Goal: Find specific page/section

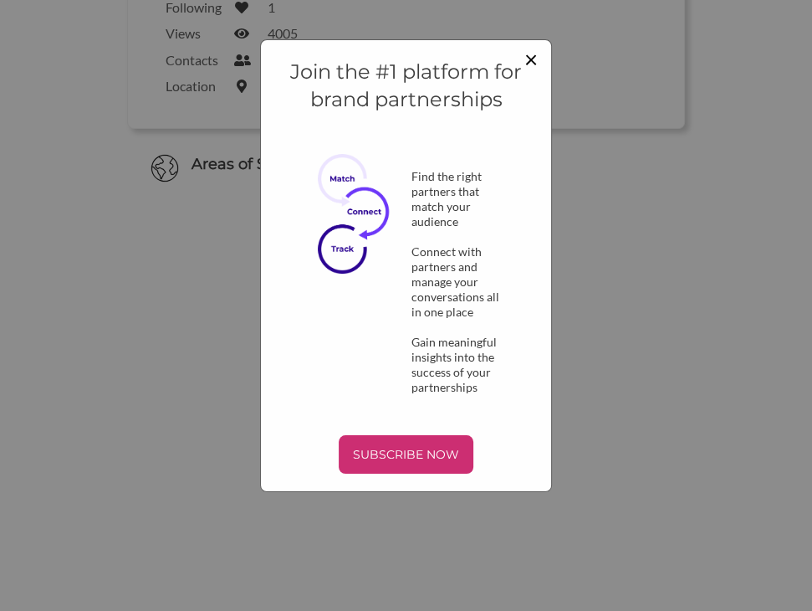
click at [532, 63] on span "×" at bounding box center [530, 58] width 13 height 28
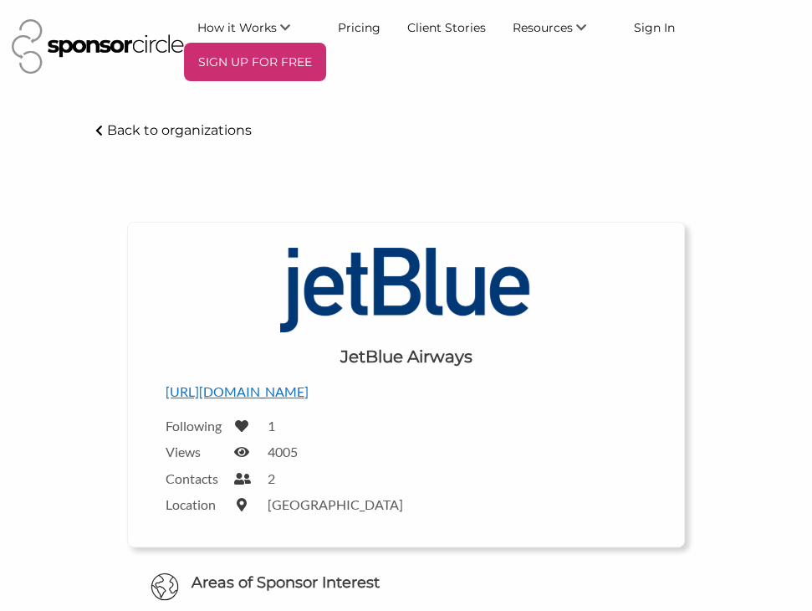
click at [159, 130] on p "Back to organizations" at bounding box center [179, 130] width 145 height 16
